Goal: Find contact information: Find contact information

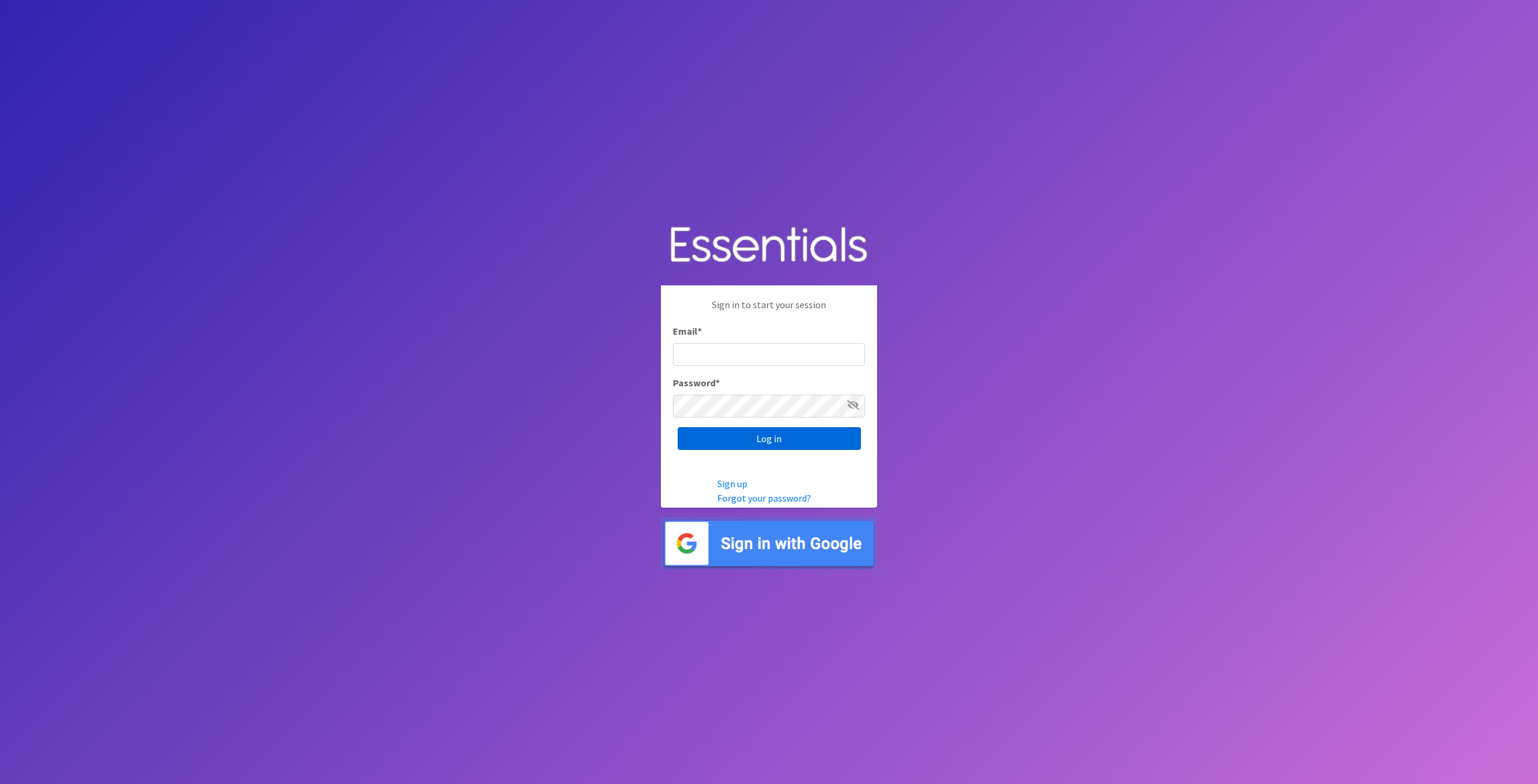
type input "tshaughnessy@ccozarks.org"
click at [718, 434] on input "Log in" at bounding box center [769, 438] width 183 height 23
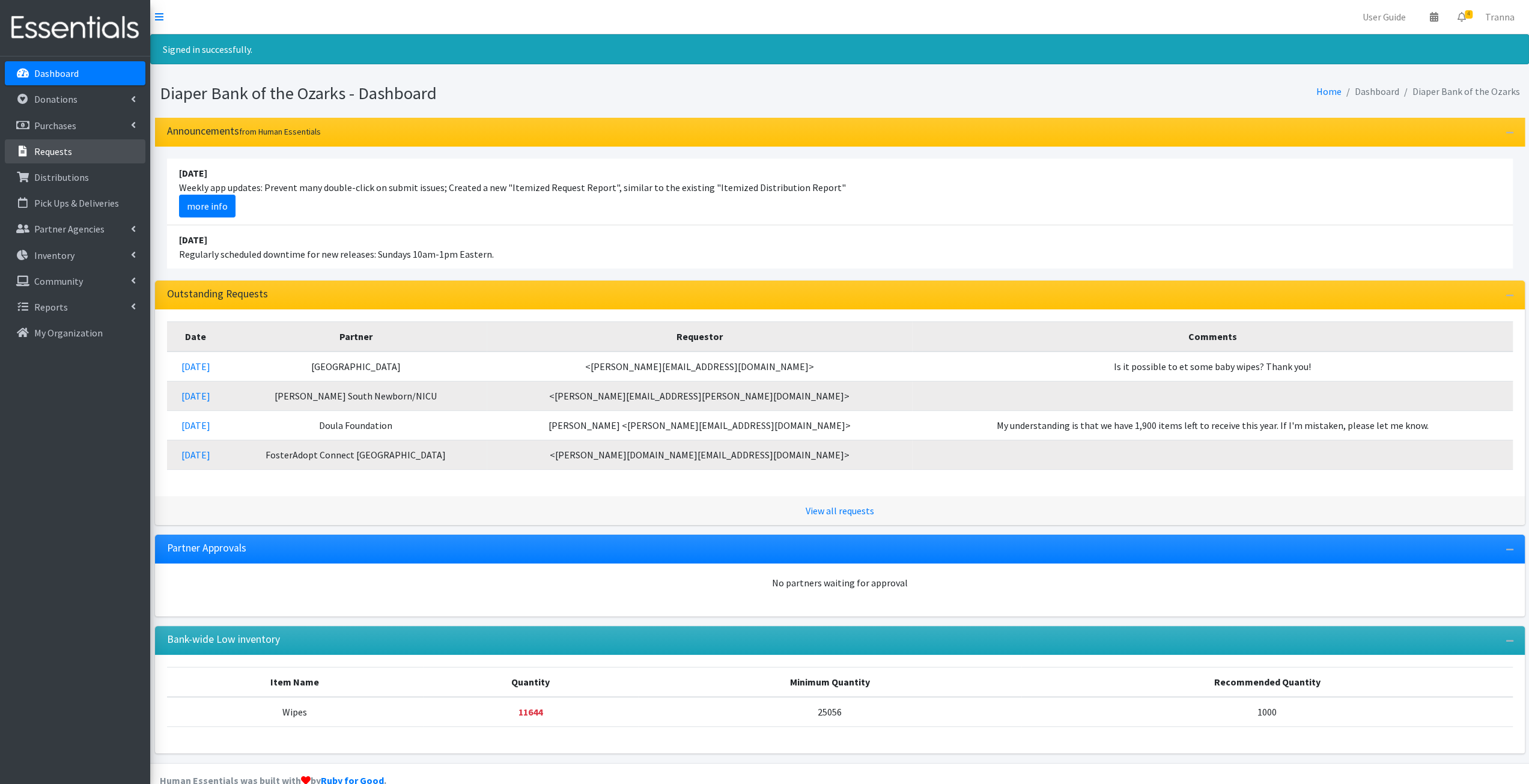
click at [61, 143] on link "Requests" at bounding box center [75, 151] width 140 height 24
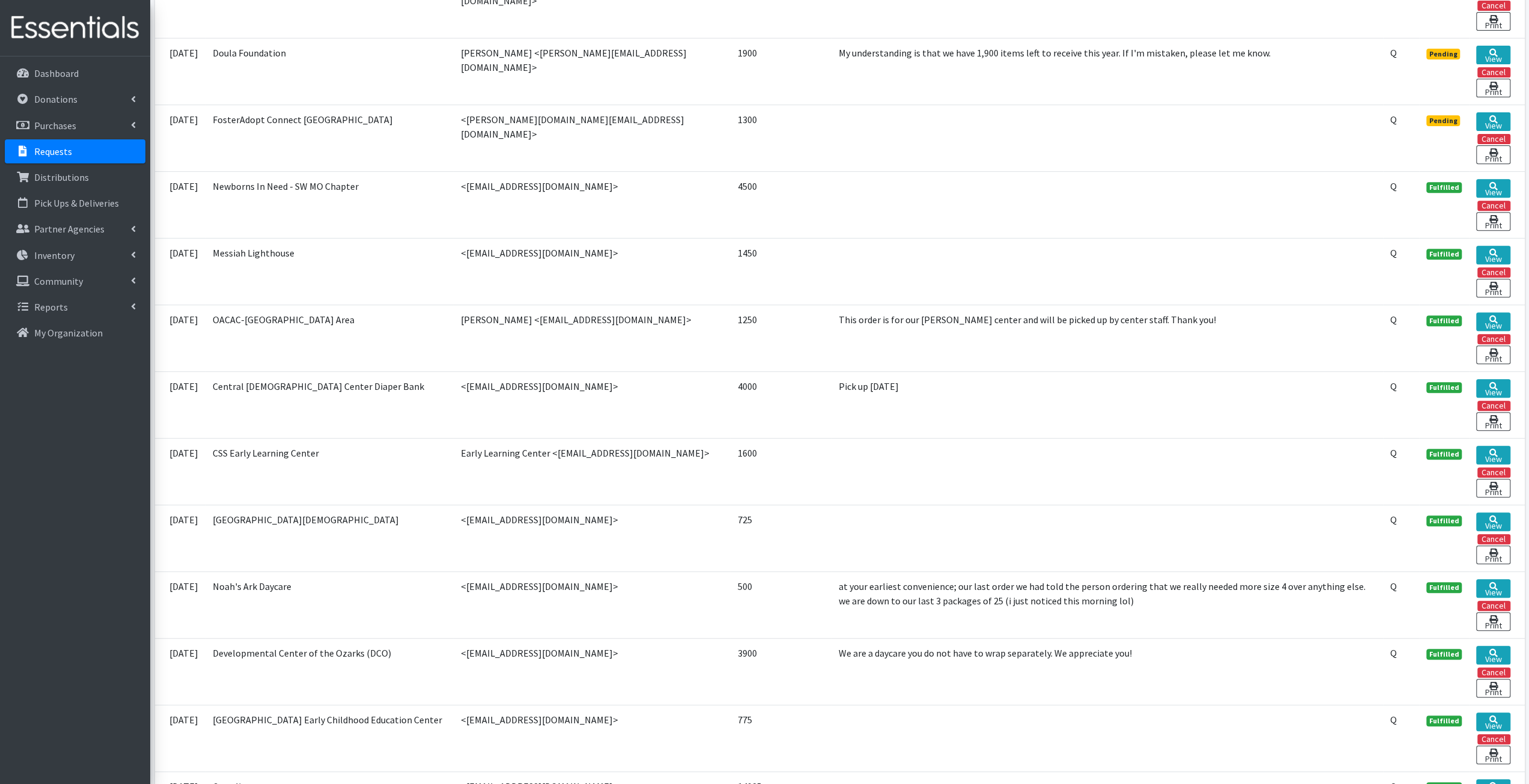
scroll to position [419, 0]
click at [79, 225] on p "Partner Agencies" at bounding box center [69, 228] width 70 height 12
click at [67, 249] on link "All Partners" at bounding box center [75, 255] width 140 height 24
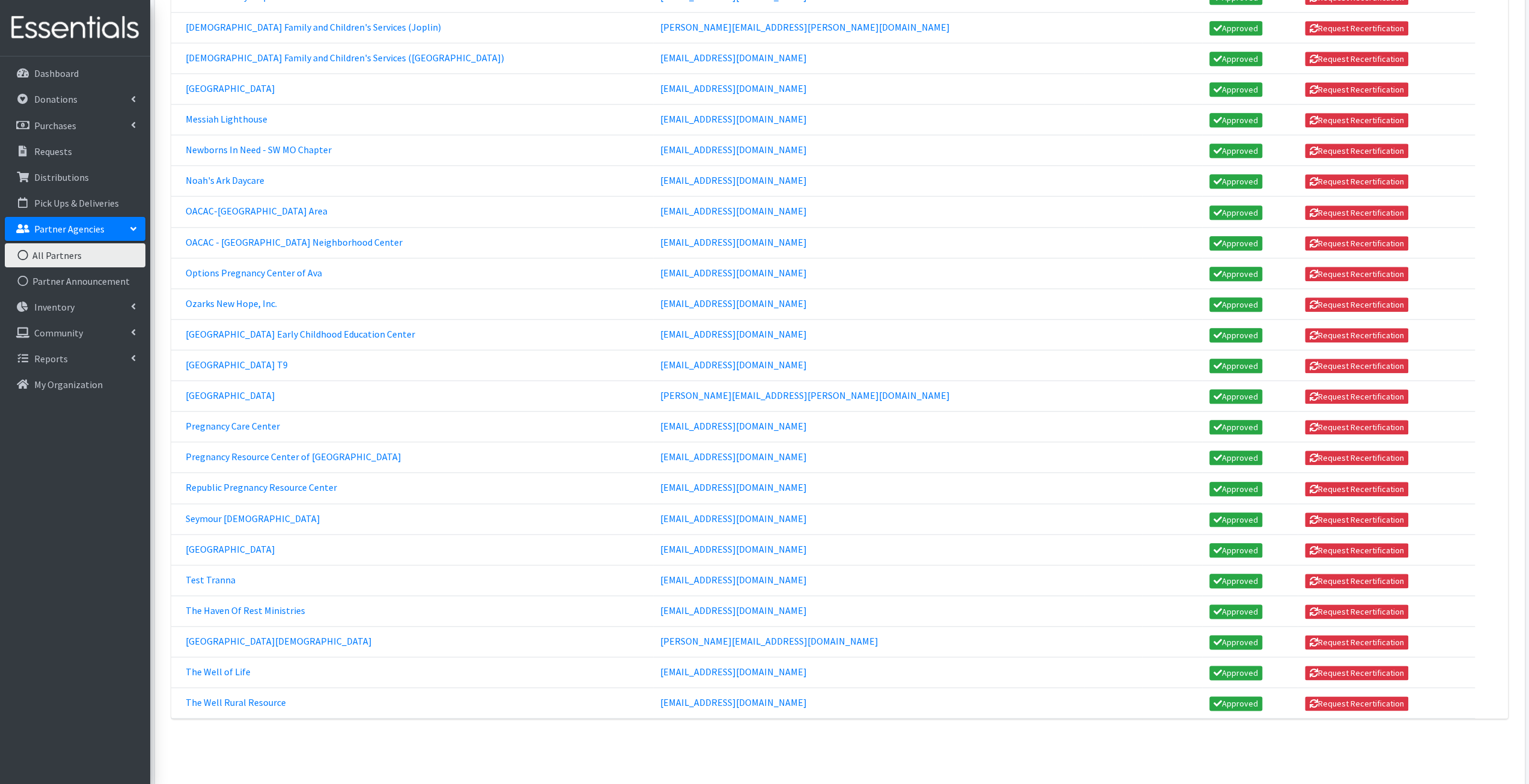
scroll to position [1174, 0]
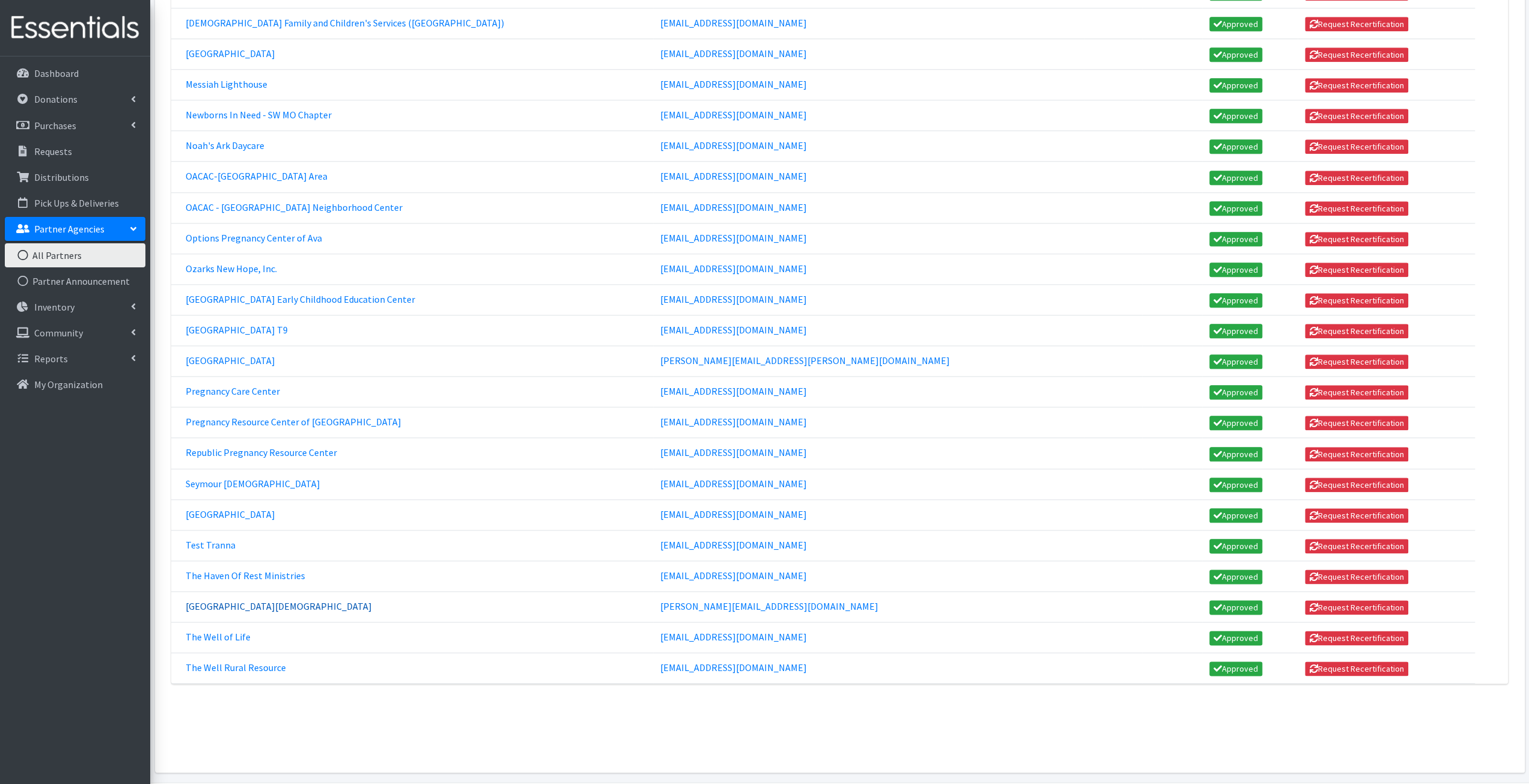
click at [243, 600] on link "[GEOGRAPHIC_DATA][DEMOGRAPHIC_DATA]" at bounding box center [279, 606] width 186 height 12
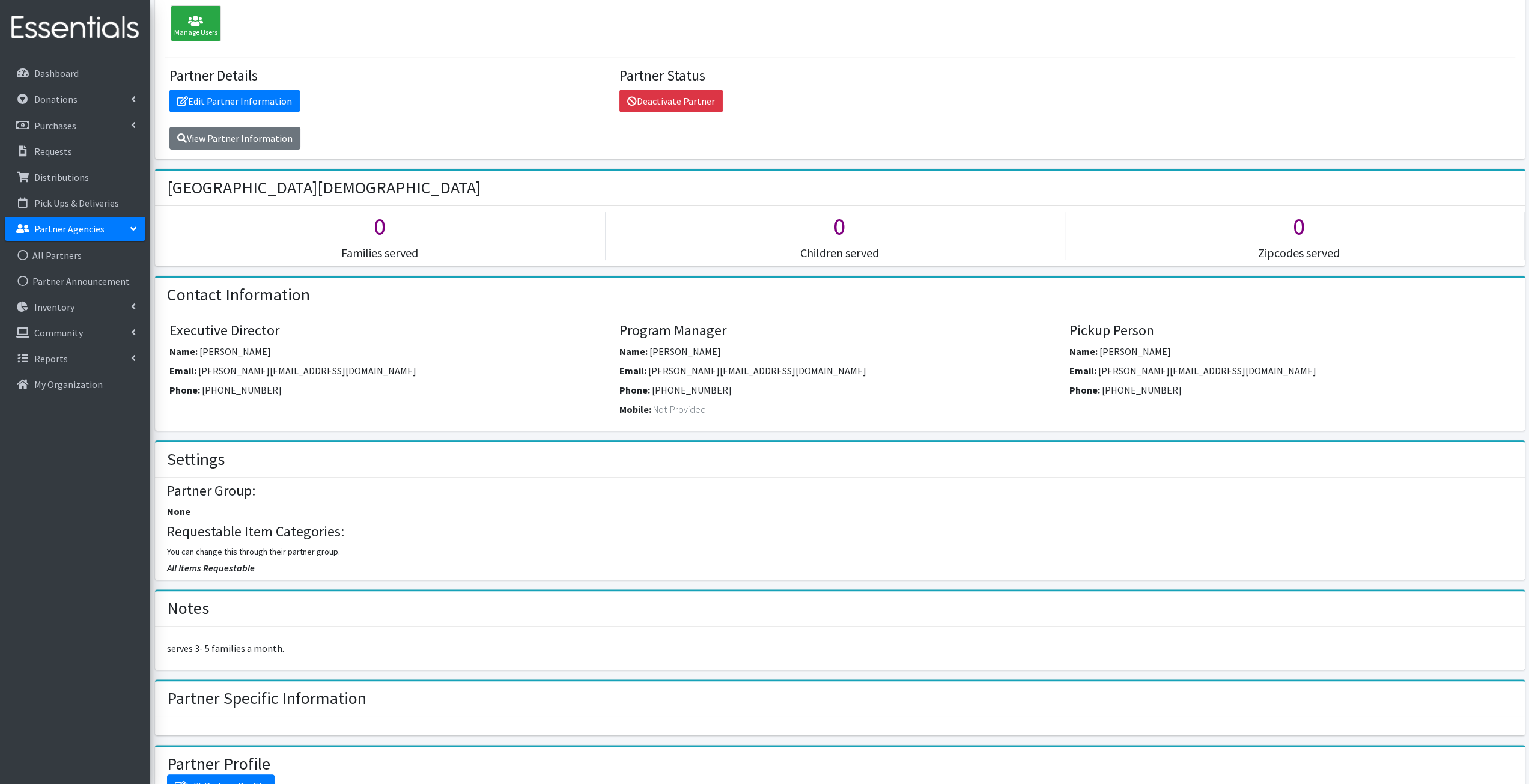
scroll to position [119, 0]
drag, startPoint x: 1098, startPoint y: 367, endPoint x: 1216, endPoint y: 363, distance: 118.1
click at [1216, 365] on span "[PERSON_NAME][EMAIL_ADDRESS][DOMAIN_NAME]" at bounding box center [1207, 370] width 218 height 12
copy span "[PERSON_NAME][EMAIL_ADDRESS][DOMAIN_NAME]"
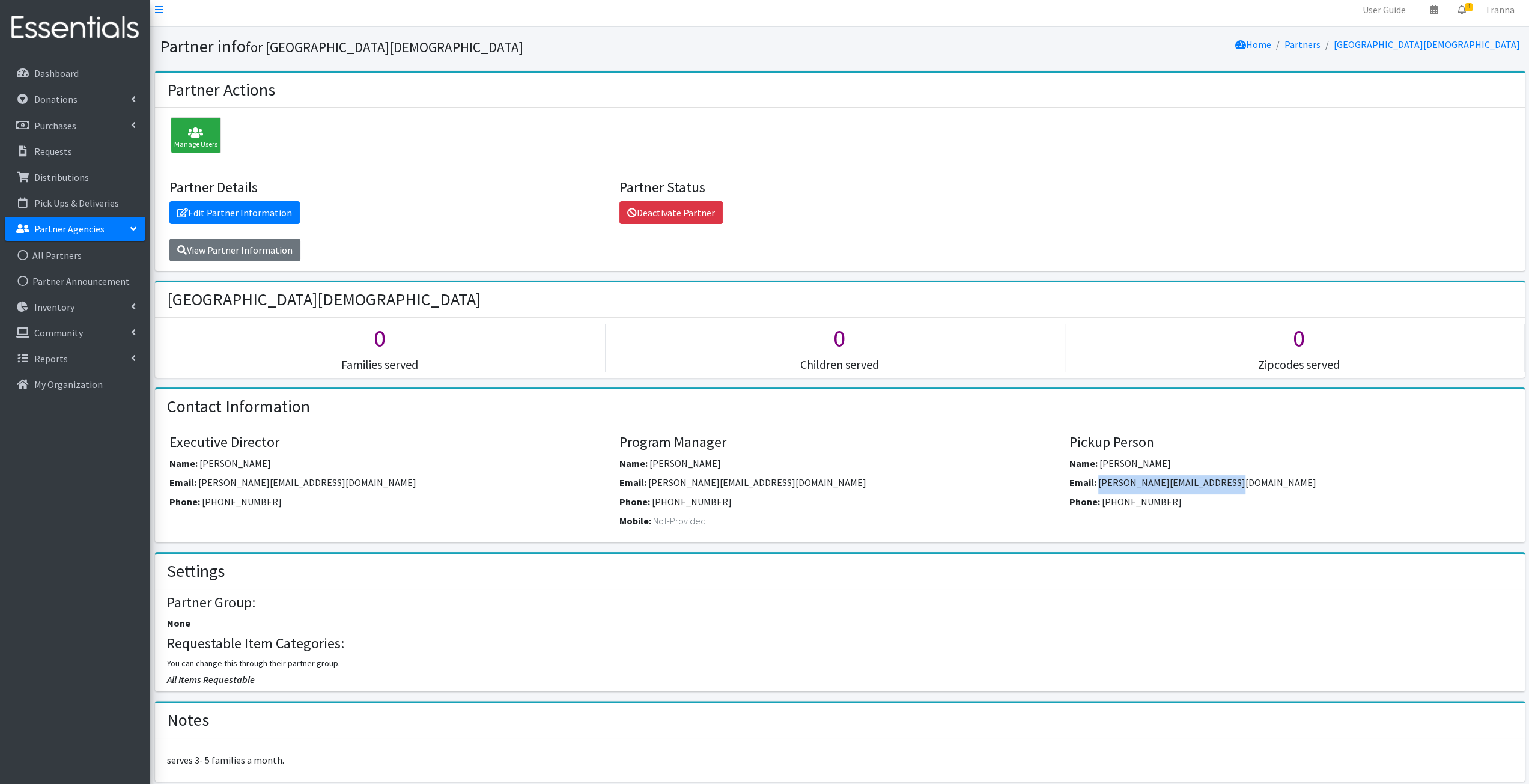
scroll to position [0, 0]
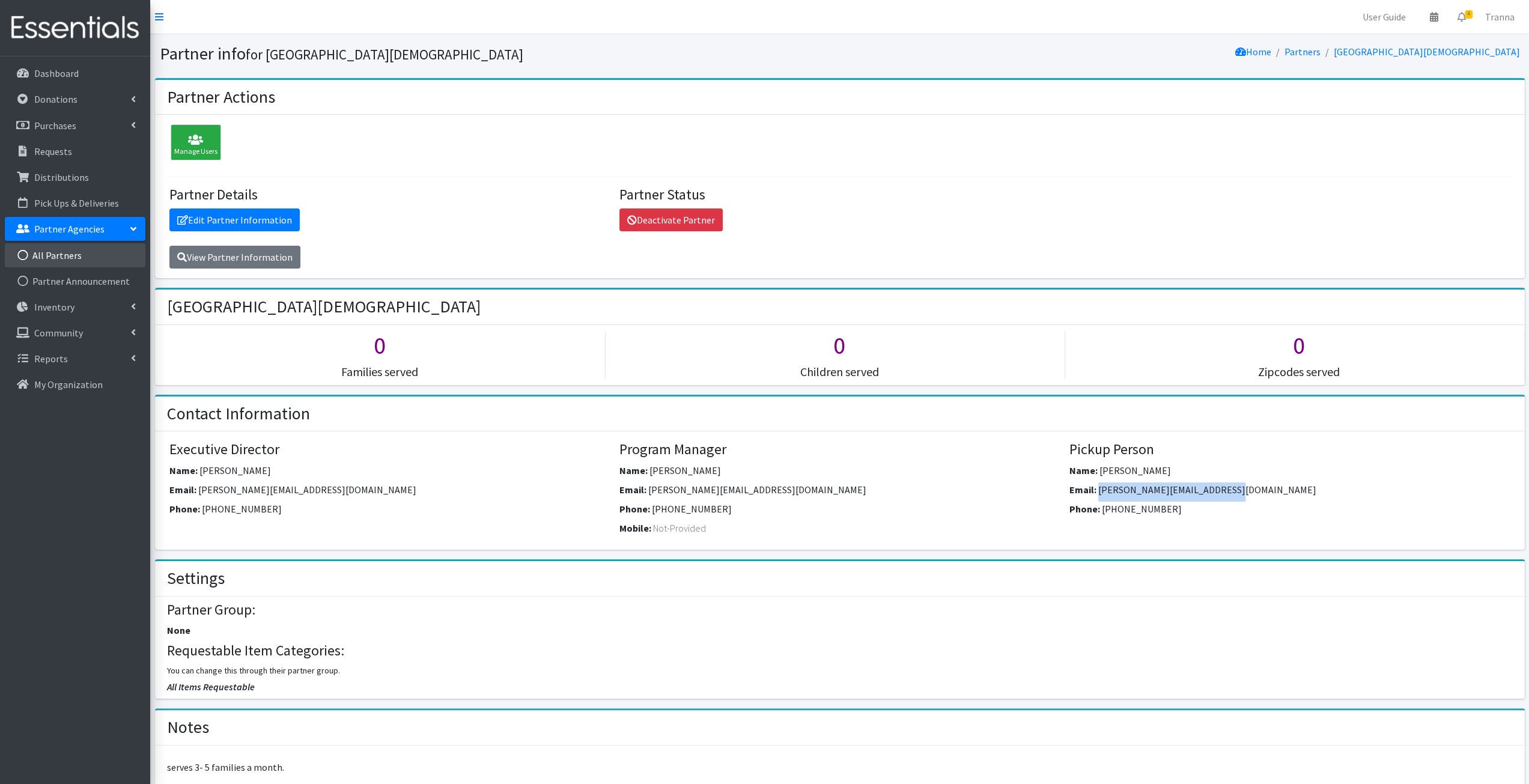
click at [65, 250] on link "All Partners" at bounding box center [75, 255] width 140 height 24
